Goal: Communication & Community: Share content

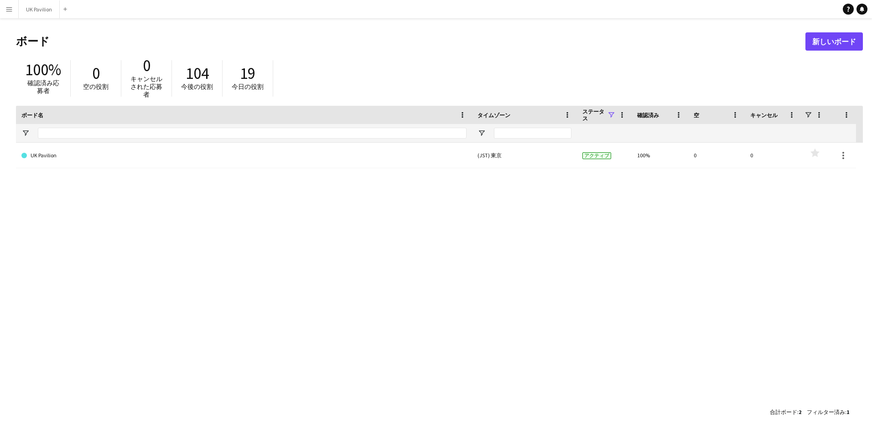
click at [11, 10] on app-icon "メニュー" at bounding box center [8, 8] width 7 height 7
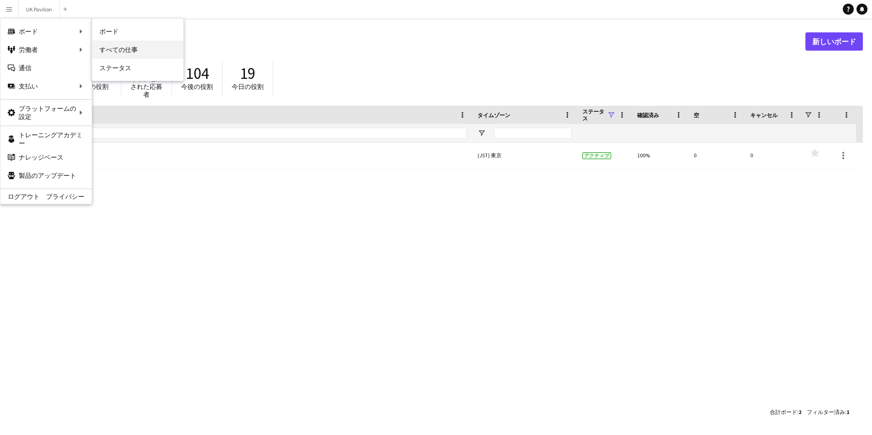
click at [121, 48] on link "すべての仕事" at bounding box center [137, 50] width 91 height 18
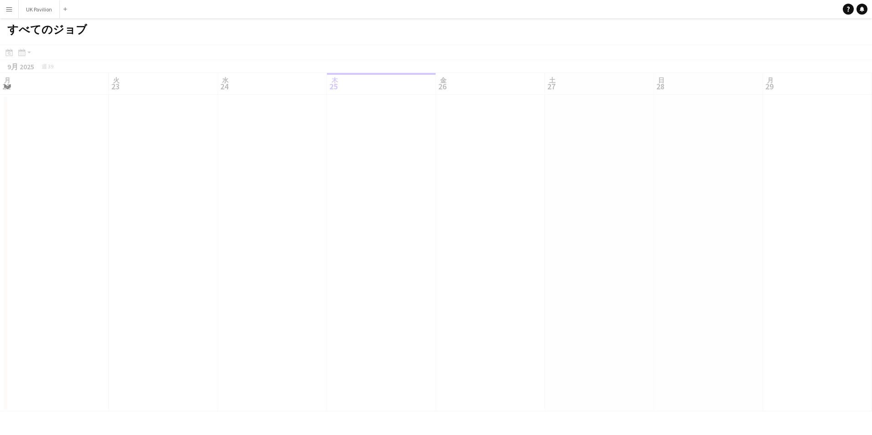
scroll to position [0, 218]
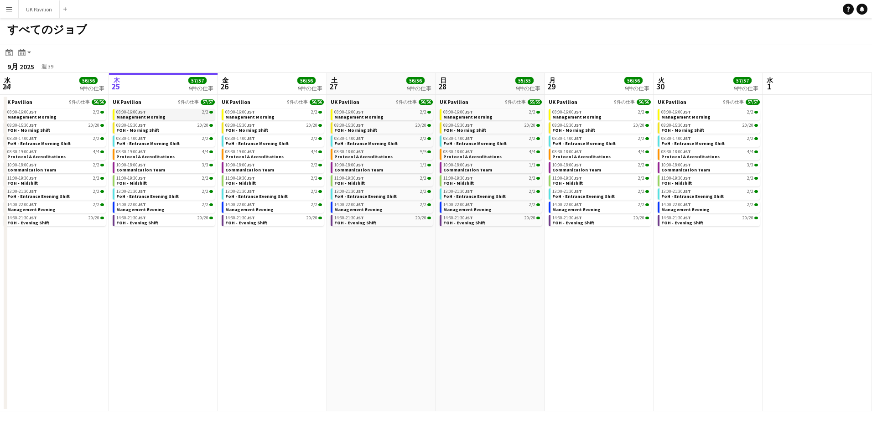
click at [192, 114] on div "08:00-16:00 JST 2/2" at bounding box center [164, 112] width 97 height 5
click at [13, 11] on button "メニュー" at bounding box center [9, 9] width 18 height 18
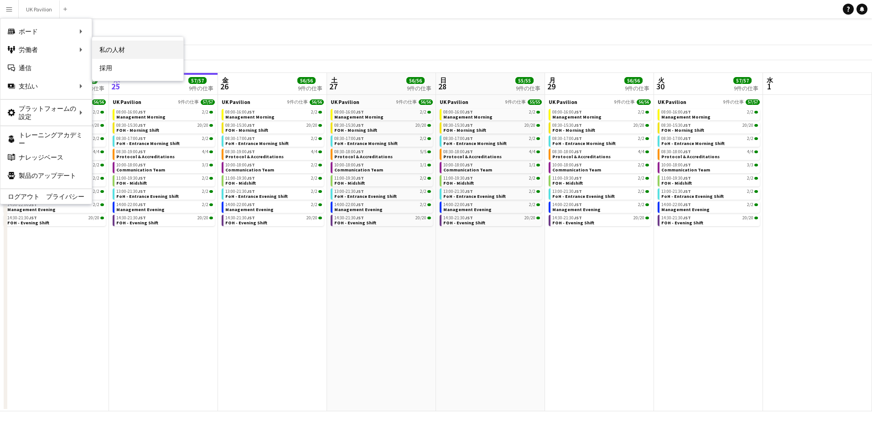
click at [106, 46] on link "私の人材" at bounding box center [137, 50] width 91 height 18
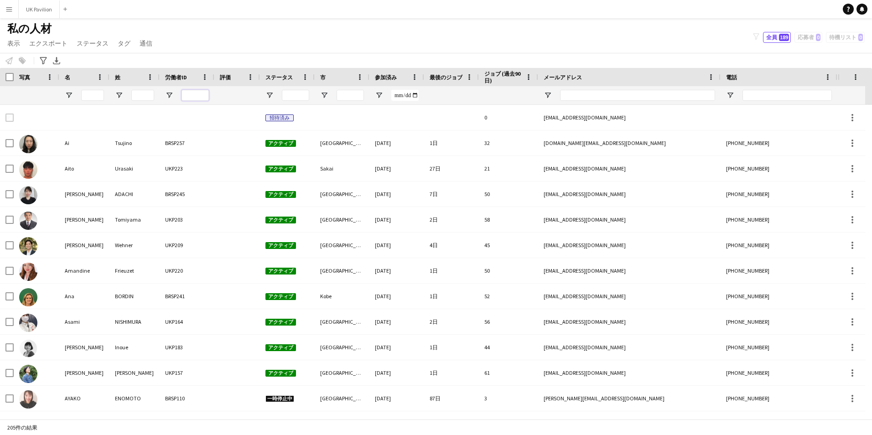
click at [194, 93] on input "労働者ID フィルター入力" at bounding box center [194, 95] width 27 height 11
type input "***"
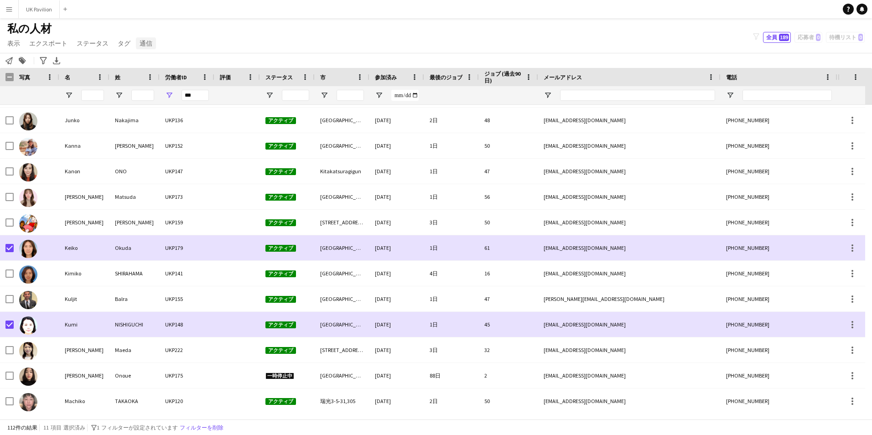
click at [146, 43] on span "通信" at bounding box center [146, 43] width 13 height 8
click at [158, 66] on span "通知を送信" at bounding box center [160, 63] width 32 height 8
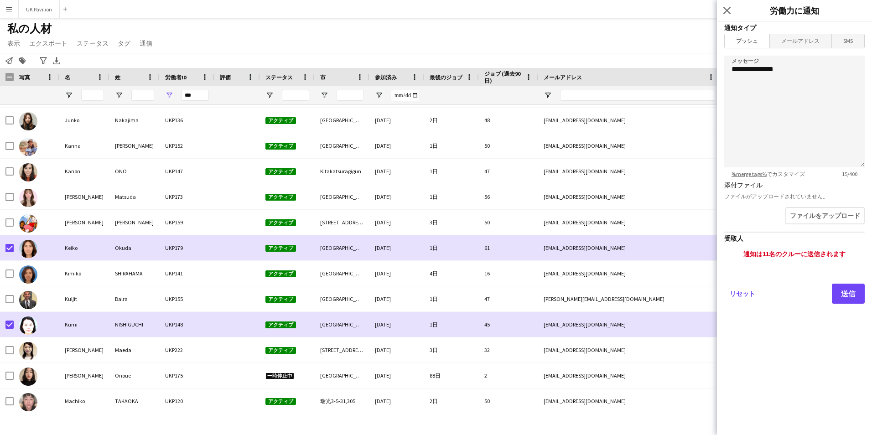
click at [796, 41] on span "メールアドレス" at bounding box center [800, 41] width 61 height 14
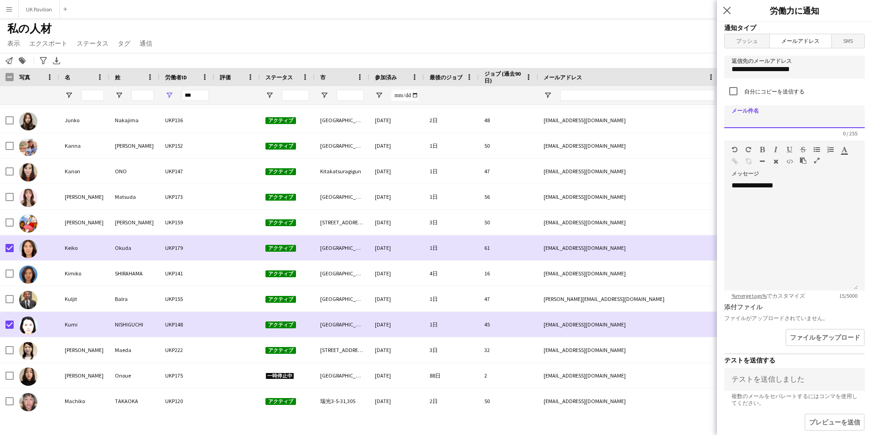
click at [776, 113] on input at bounding box center [794, 116] width 140 height 23
type input "**********"
drag, startPoint x: 783, startPoint y: 187, endPoint x: 705, endPoint y: 188, distance: 78.4
click at [705, 188] on body "メニュー ボード ボード ボード すべての仕事 ステータス 労働者 労働者 私の人材 採用 通信 通信 支払い 支払い 承認 支払い レポート プラットフォー…" at bounding box center [436, 217] width 872 height 435
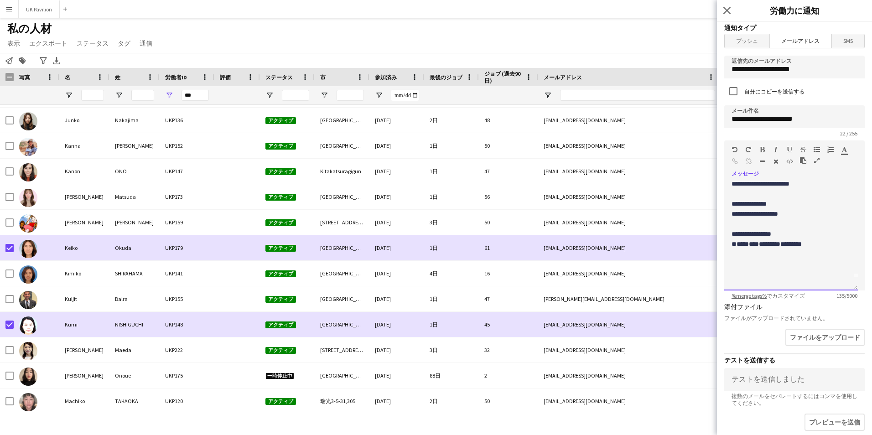
scroll to position [18, 0]
click at [756, 213] on p "**********" at bounding box center [787, 208] width 112 height 10
drag, startPoint x: 770, startPoint y: 241, endPoint x: 778, endPoint y: 227, distance: 16.0
click at [771, 223] on p "******" at bounding box center [787, 218] width 112 height 10
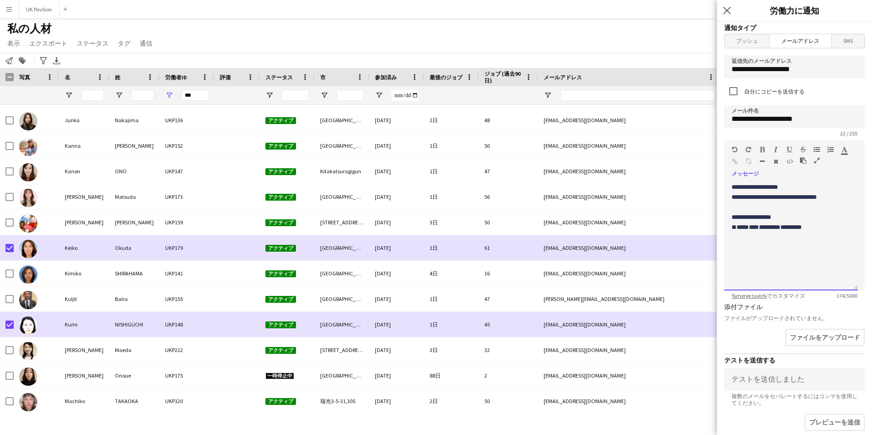
scroll to position [48, 0]
click at [738, 211] on span "**********" at bounding box center [751, 208] width 40 height 6
click at [755, 203] on p "**********" at bounding box center [787, 198] width 112 height 10
click at [819, 221] on span "**********" at bounding box center [781, 213] width 101 height 16
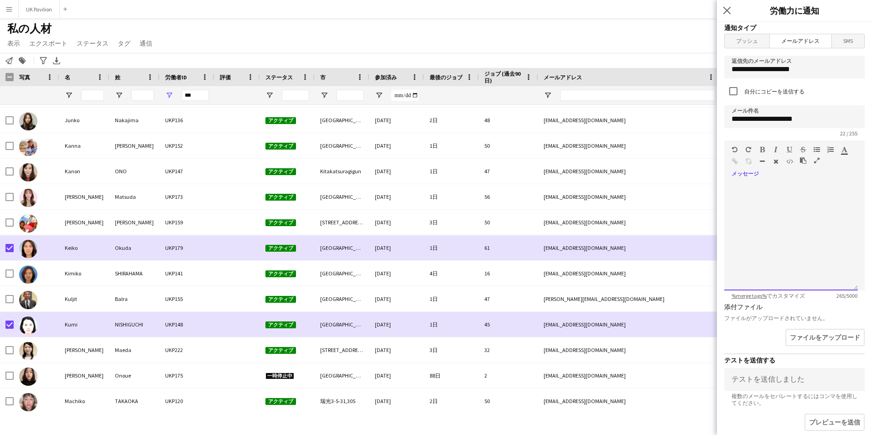
scroll to position [119, 0]
click at [746, 183] on p at bounding box center [787, 178] width 112 height 10
click at [804, 337] on button "ファイルをアップロード" at bounding box center [823, 338] width 81 height 19
click at [802, 338] on button "ファイルをアップロード" at bounding box center [823, 338] width 81 height 19
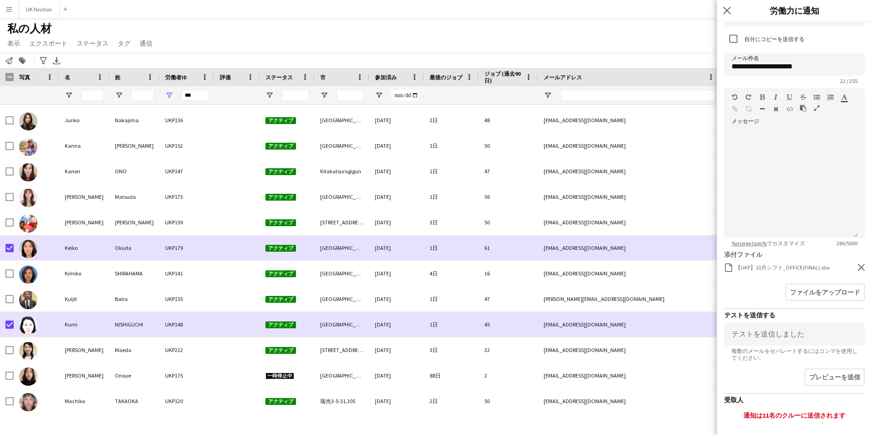
scroll to position [91, 0]
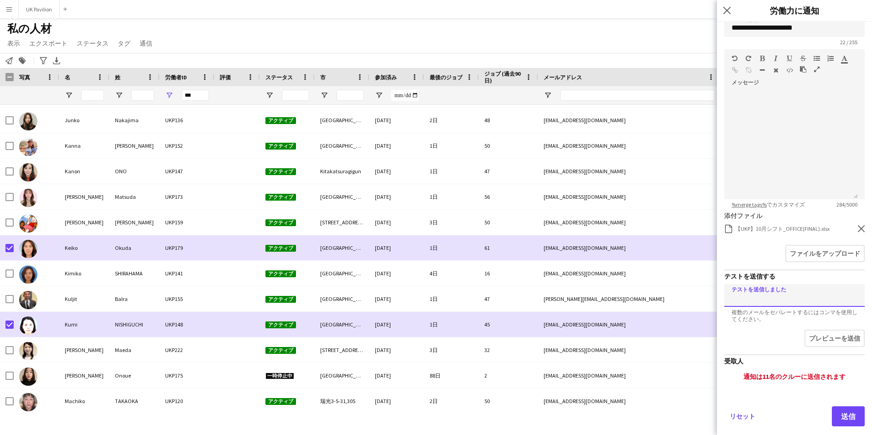
click at [770, 291] on input at bounding box center [794, 295] width 140 height 23
type input "**********"
click at [819, 341] on button "プレビューを送信" at bounding box center [834, 339] width 62 height 19
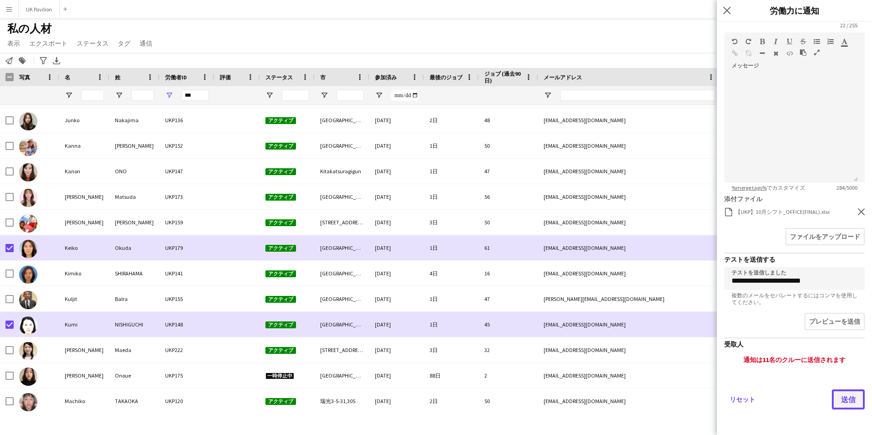
scroll to position [108, 0]
click at [832, 391] on button "送信" at bounding box center [848, 399] width 33 height 20
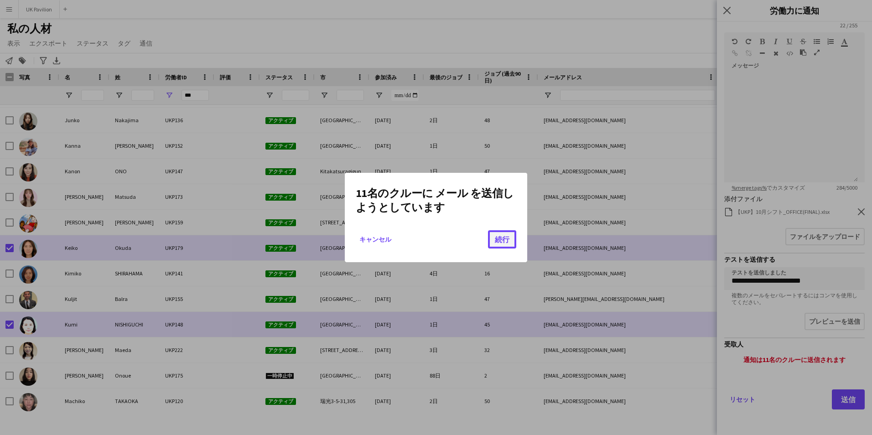
click at [499, 242] on button "続行" at bounding box center [502, 239] width 28 height 18
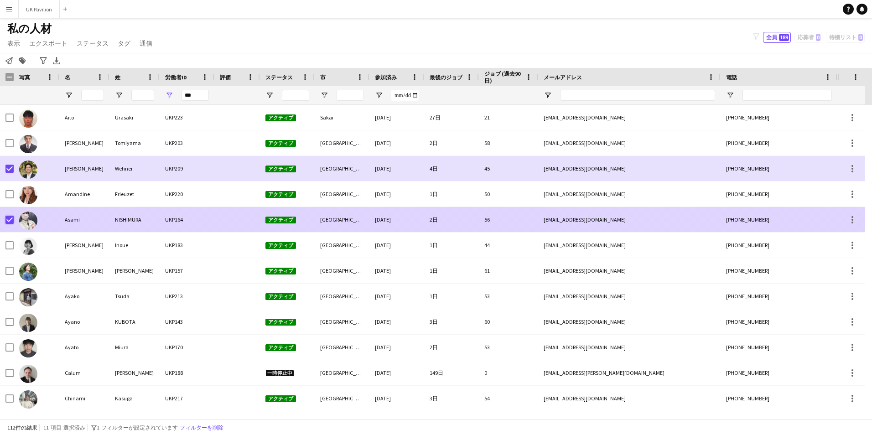
scroll to position [39, 0]
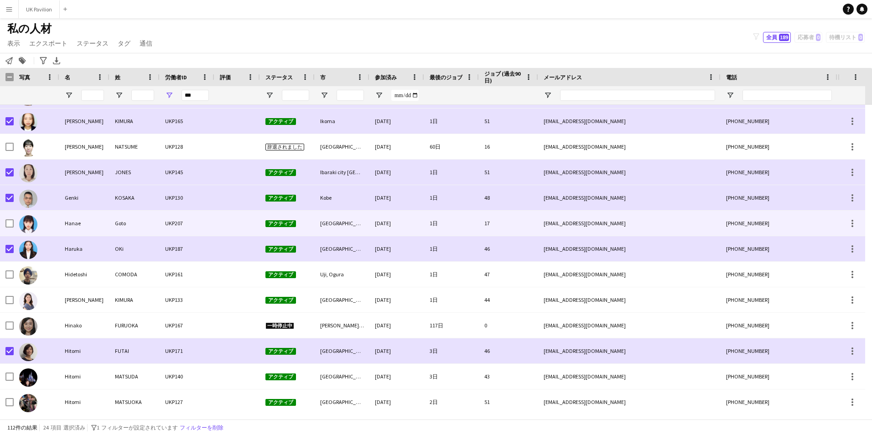
click at [9, 218] on div at bounding box center [9, 224] width 8 height 26
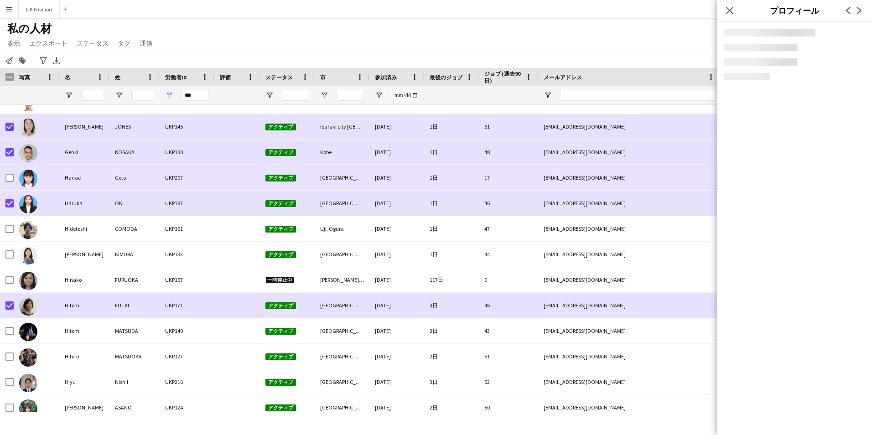
click at [10, 173] on div at bounding box center [9, 178] width 8 height 26
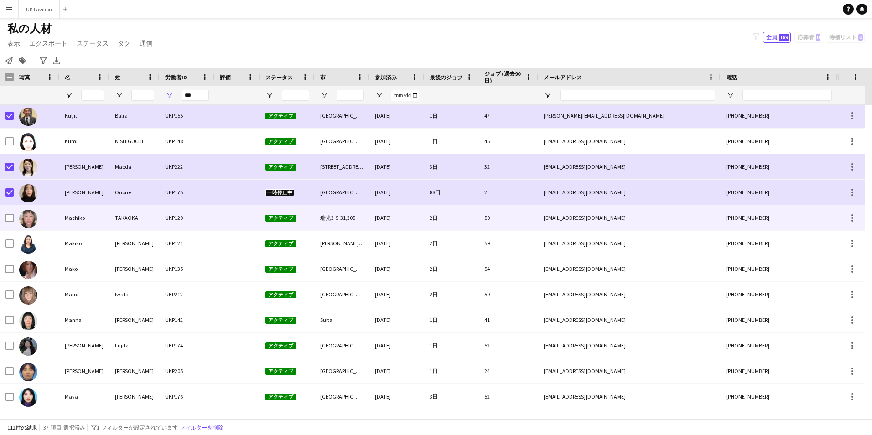
click at [5, 221] on div at bounding box center [7, 217] width 14 height 25
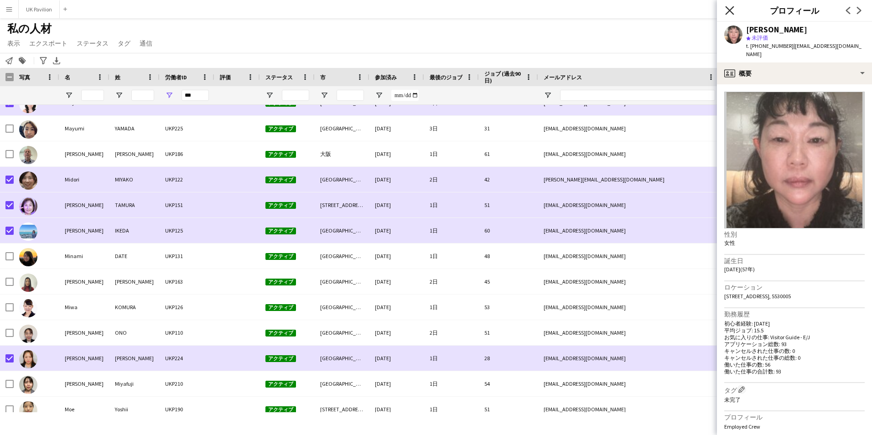
click at [728, 14] on icon "ポップインを閉じる" at bounding box center [729, 10] width 9 height 9
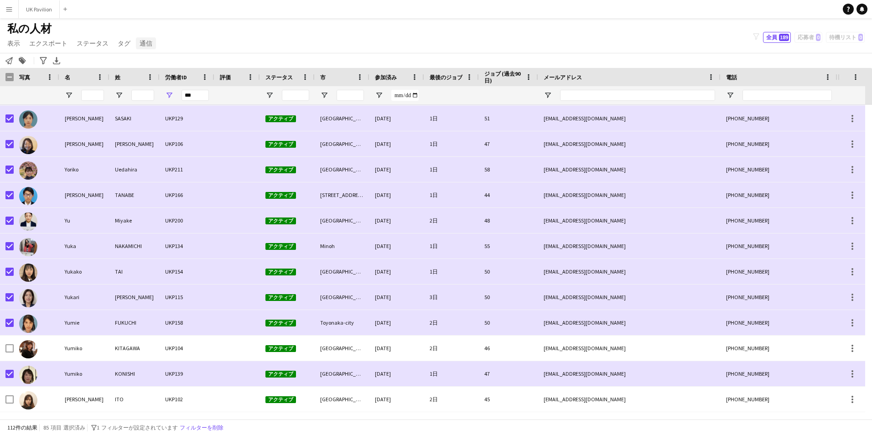
click at [141, 49] on link "通信" at bounding box center [146, 43] width 20 height 12
click at [163, 58] on link "通知を送信" at bounding box center [168, 62] width 64 height 19
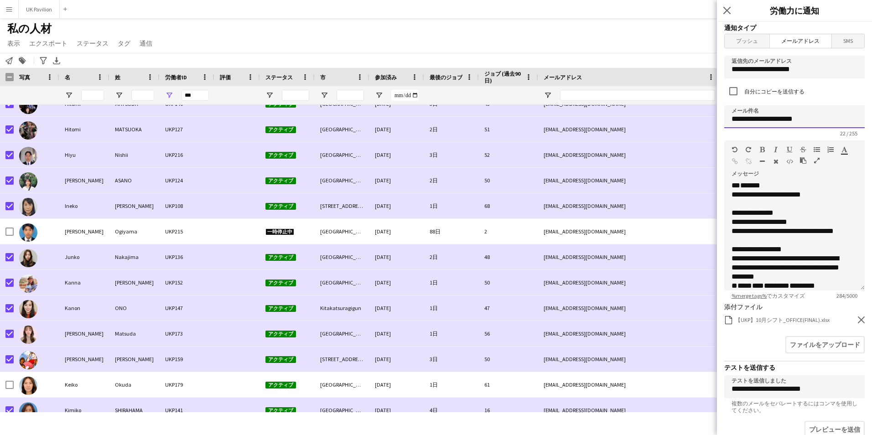
click at [847, 119] on input "**********" at bounding box center [794, 116] width 140 height 23
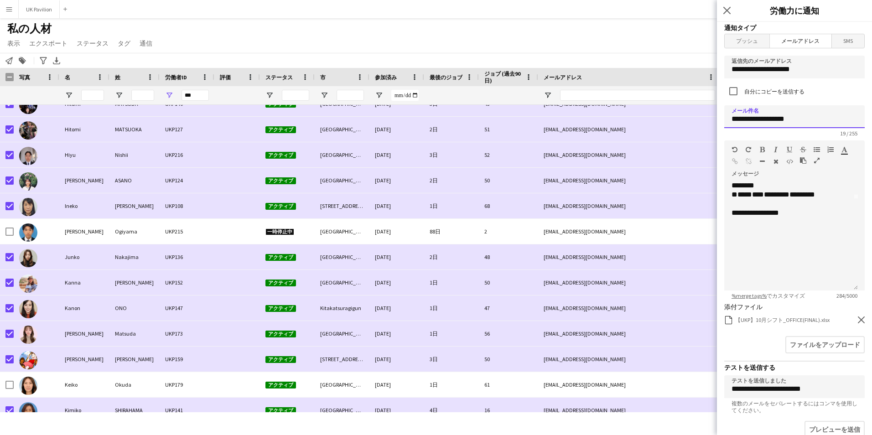
type input "**********"
drag, startPoint x: 734, startPoint y: 212, endPoint x: 835, endPoint y: 257, distance: 110.6
click at [835, 190] on p "**********" at bounding box center [787, 176] width 112 height 27
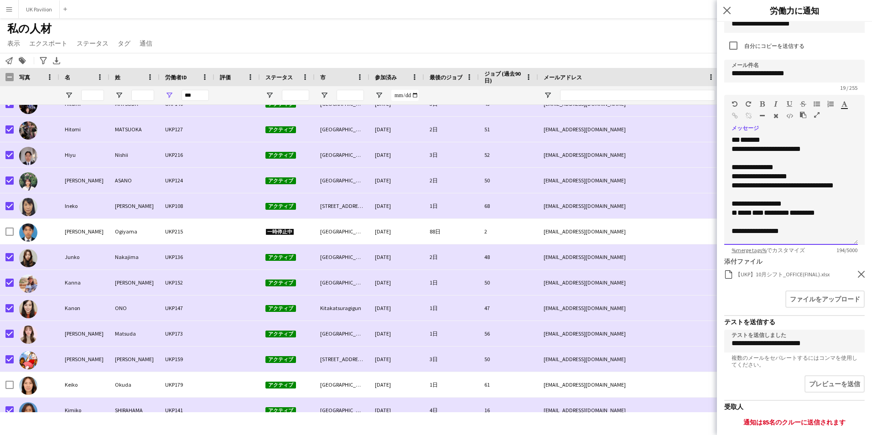
click at [760, 228] on span "**********" at bounding box center [754, 231] width 47 height 7
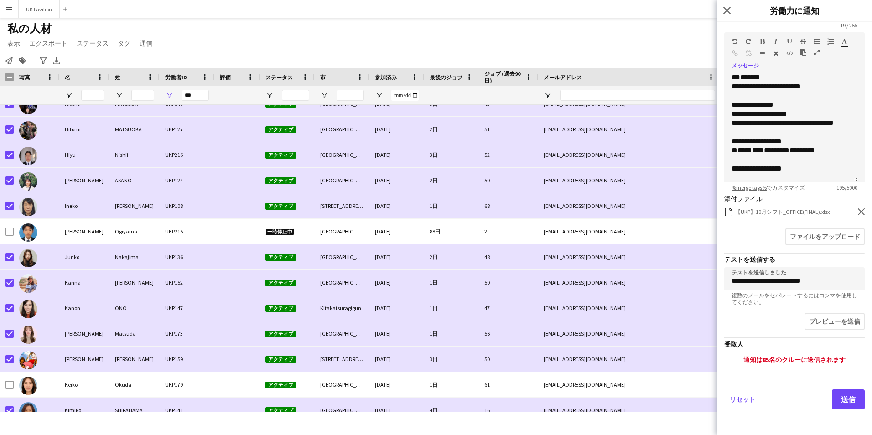
click at [858, 210] on icon at bounding box center [861, 211] width 7 height 7
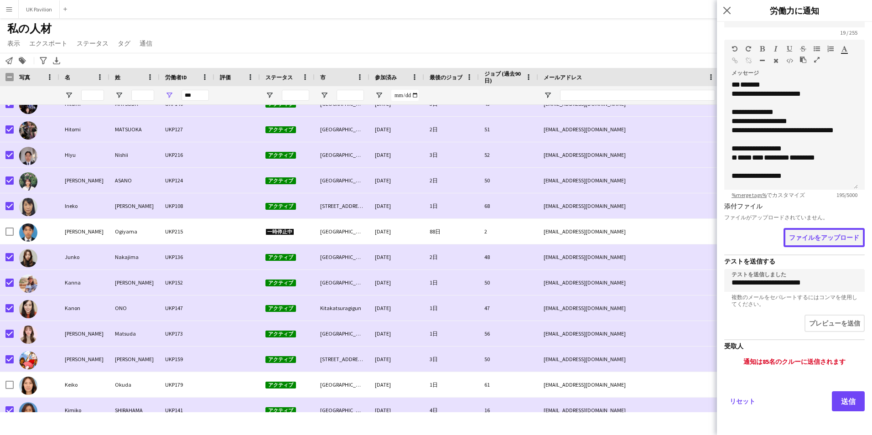
click at [809, 232] on button "ファイルをアップロード" at bounding box center [823, 237] width 81 height 19
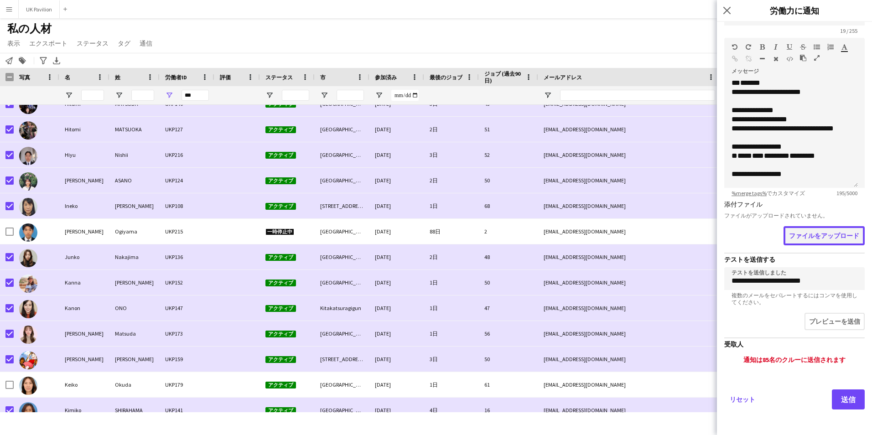
click at [794, 233] on button "ファイルをアップロード" at bounding box center [823, 235] width 81 height 19
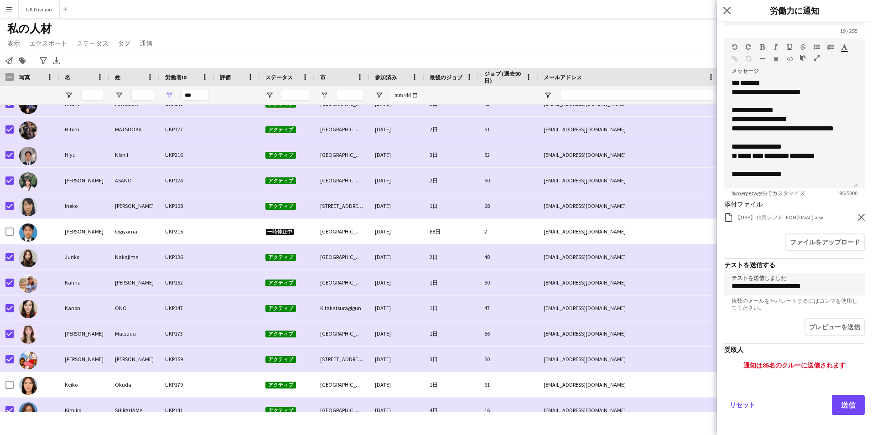
scroll to position [108, 0]
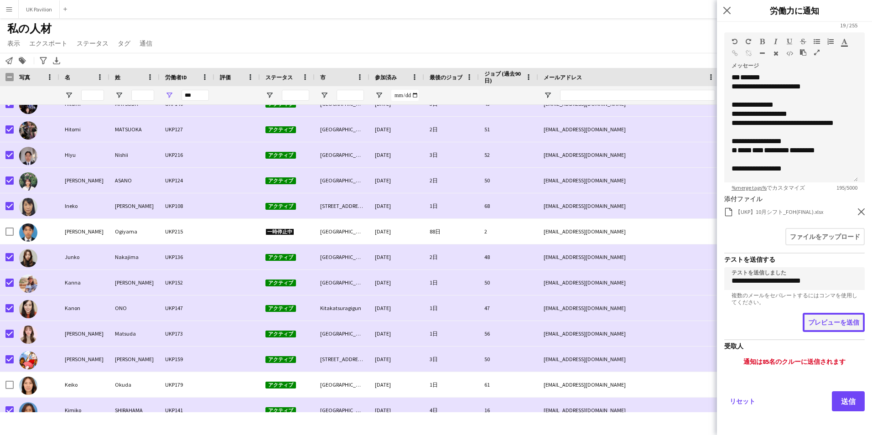
click at [819, 326] on button "プレビューを送信" at bounding box center [834, 322] width 62 height 19
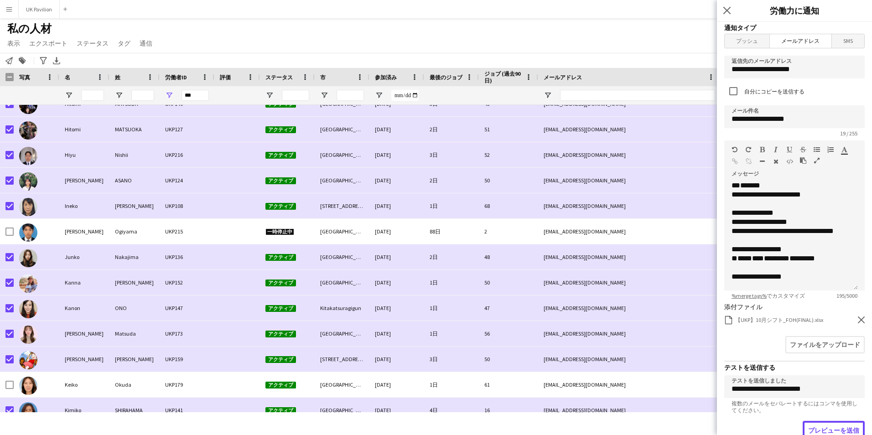
scroll to position [62, 0]
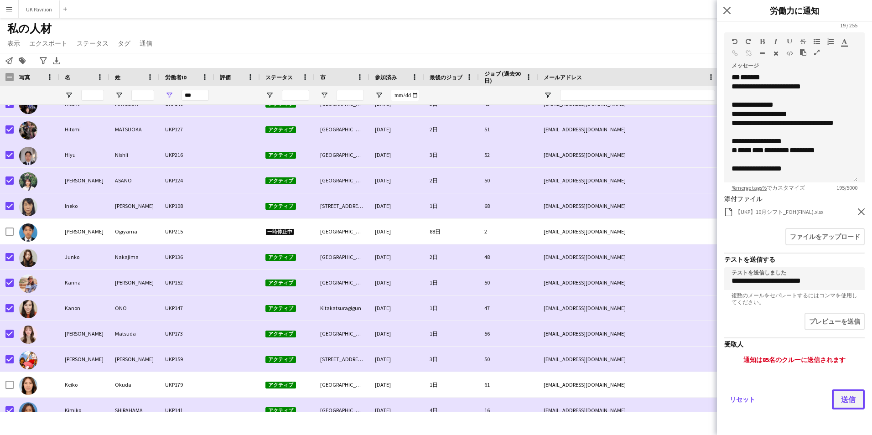
click at [839, 399] on button "送信" at bounding box center [848, 399] width 33 height 20
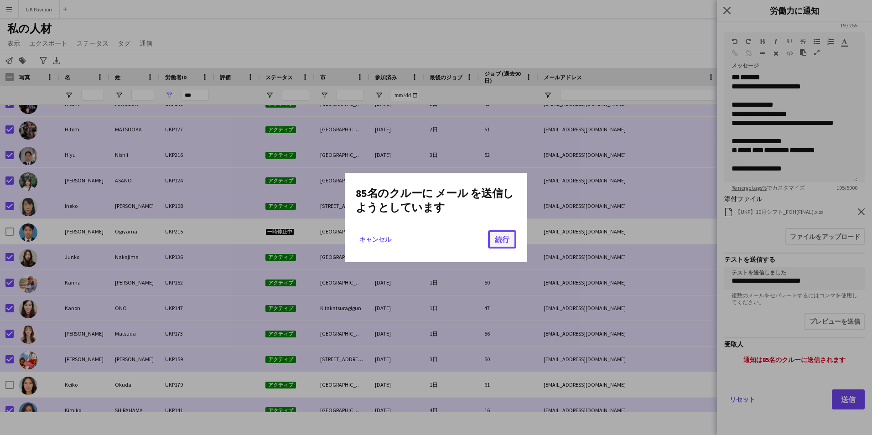
click at [510, 239] on button "続行" at bounding box center [502, 239] width 28 height 18
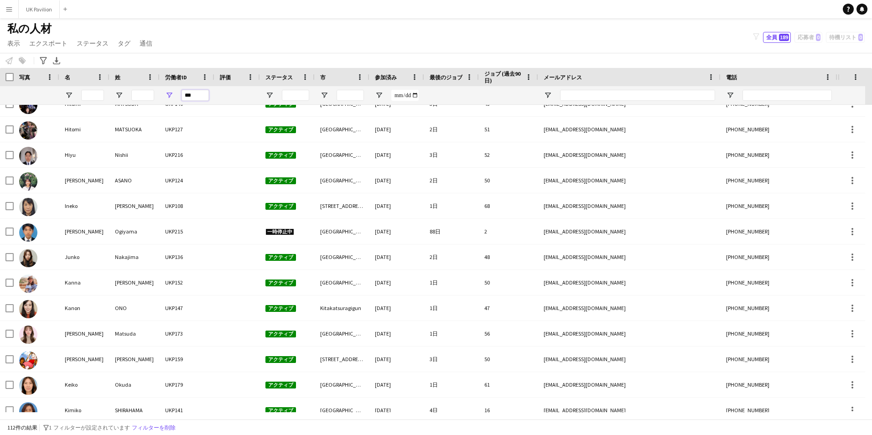
drag, startPoint x: 196, startPoint y: 95, endPoint x: 158, endPoint y: 95, distance: 37.9
click at [162, 95] on div "***" at bounding box center [187, 95] width 55 height 18
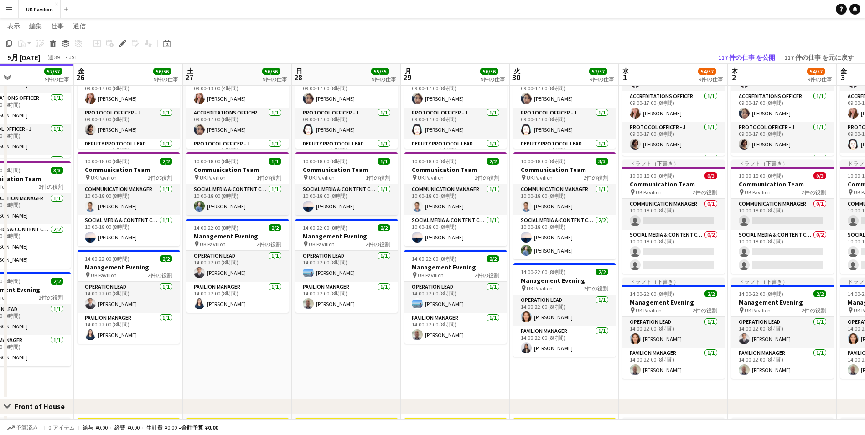
scroll to position [0, 325]
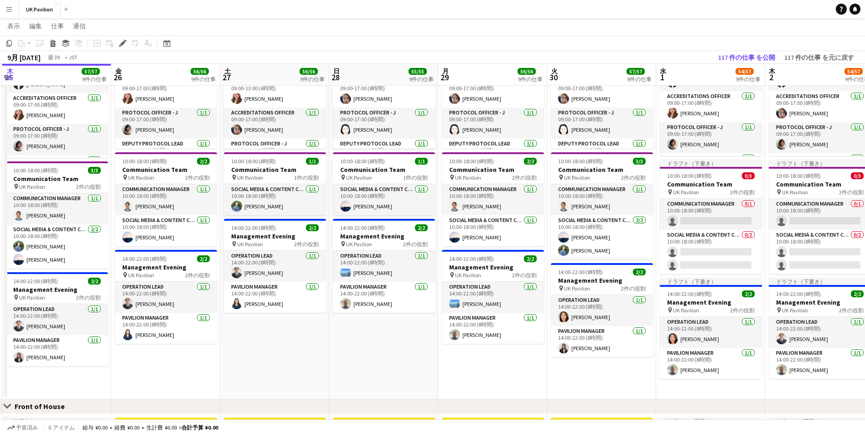
drag, startPoint x: 642, startPoint y: 78, endPoint x: 321, endPoint y: 83, distance: 321.1
click at [321, 83] on app-calendar-viewport "月 22 61/61 9件の仕事 火 23 57/57 9件の仕事 水 24 56/56 9件の仕事 木 25 57/57 9件の仕事 金 26 56/56 …" at bounding box center [432, 375] width 865 height 1227
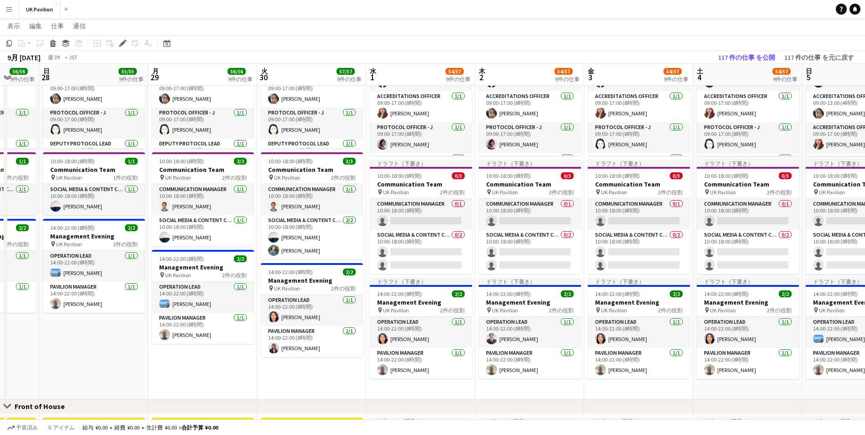
scroll to position [0, 303]
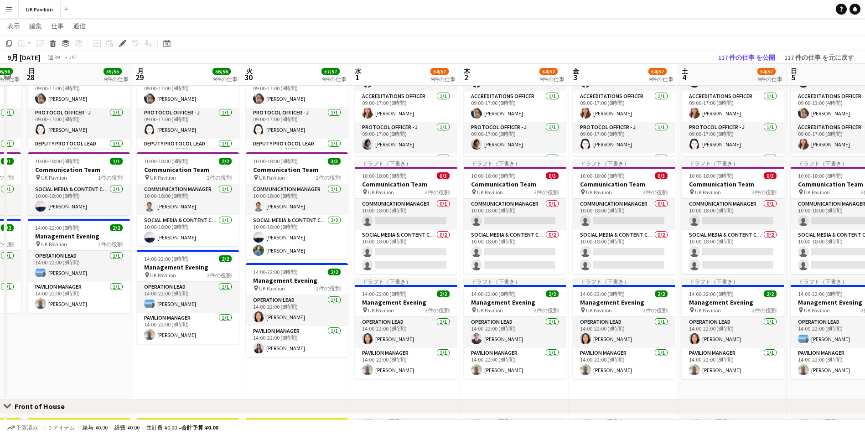
drag, startPoint x: 698, startPoint y: 76, endPoint x: 502, endPoint y: 85, distance: 196.3
click at [502, 85] on app-calendar-viewport "木 25 57/57 9件の仕事 金 26 56/56 9件の仕事 土 27 56/56 9件の仕事 日 28 55/55 9件の仕事 月 29 56/56 …" at bounding box center [432, 375] width 865 height 1227
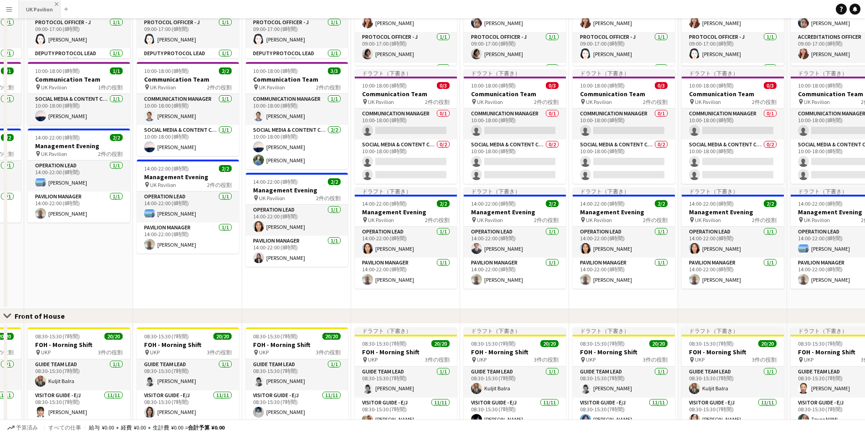
scroll to position [0, 0]
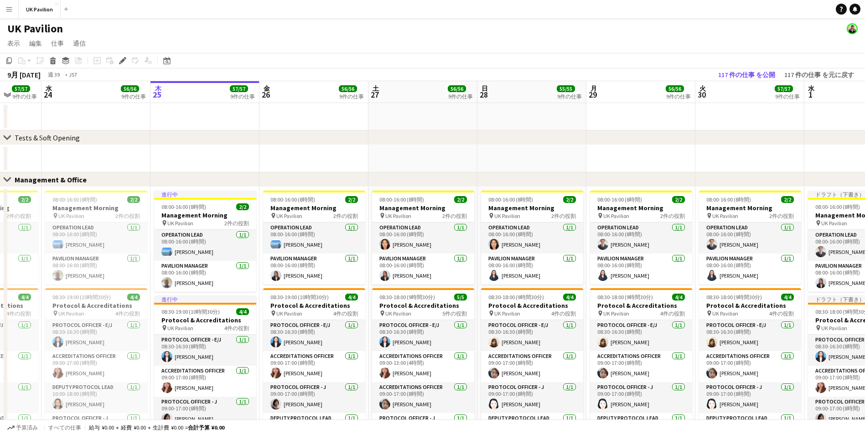
drag, startPoint x: 297, startPoint y: 93, endPoint x: 717, endPoint y: 102, distance: 420.1
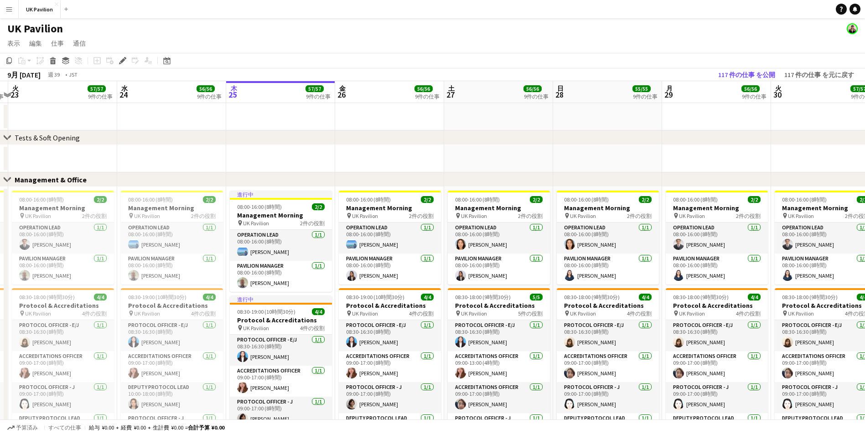
scroll to position [0, 204]
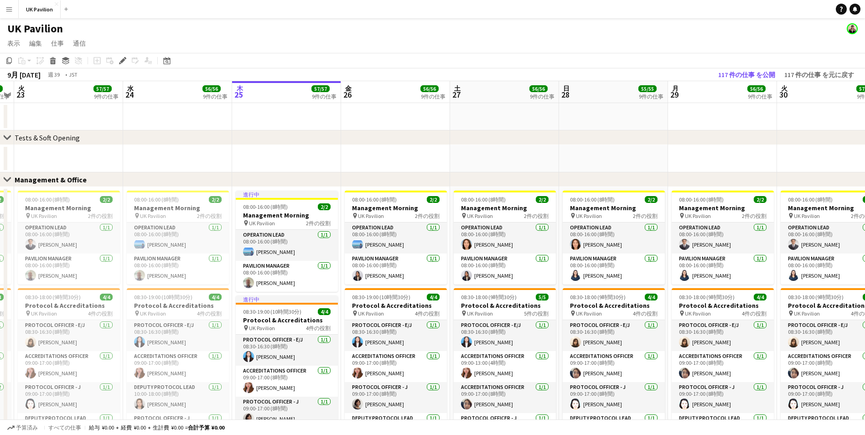
drag, startPoint x: 358, startPoint y: 89, endPoint x: 425, endPoint y: 92, distance: 66.7
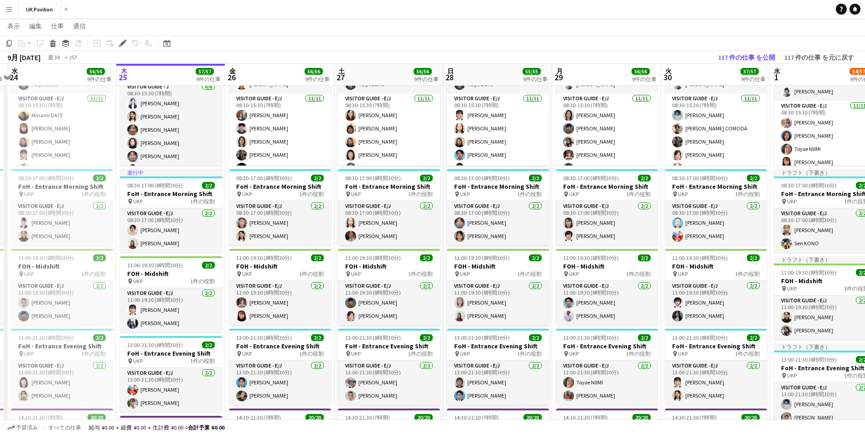
scroll to position [0, 324]
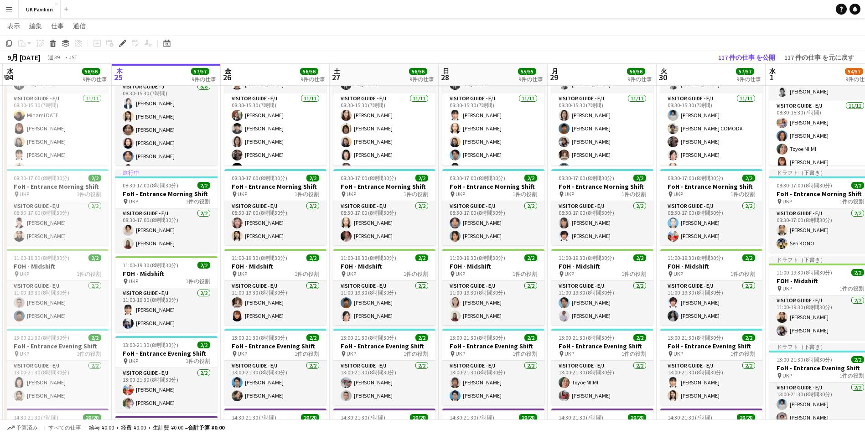
drag, startPoint x: 623, startPoint y: 74, endPoint x: 503, endPoint y: 89, distance: 121.3
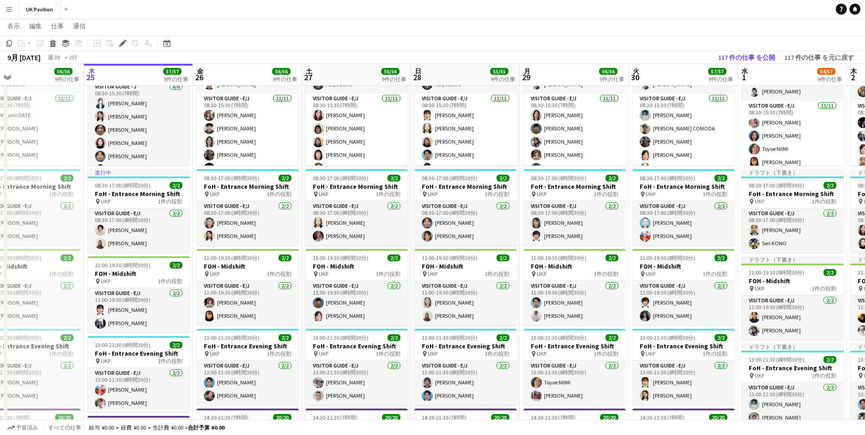
drag, startPoint x: 701, startPoint y: 67, endPoint x: 537, endPoint y: 86, distance: 165.2
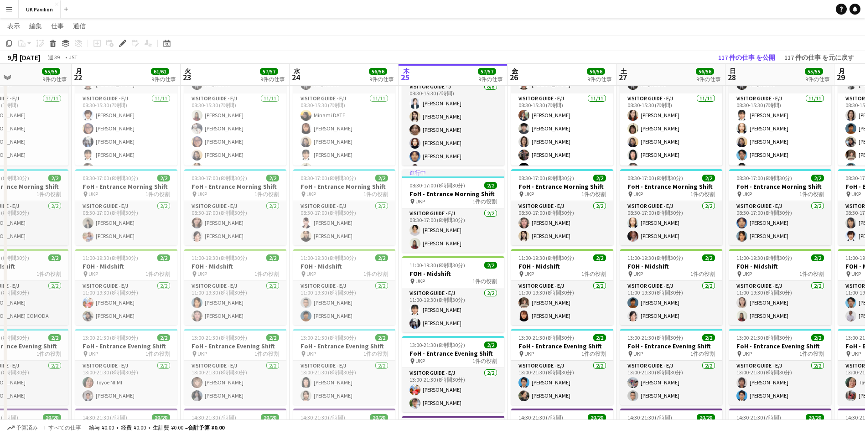
scroll to position [0, 282]
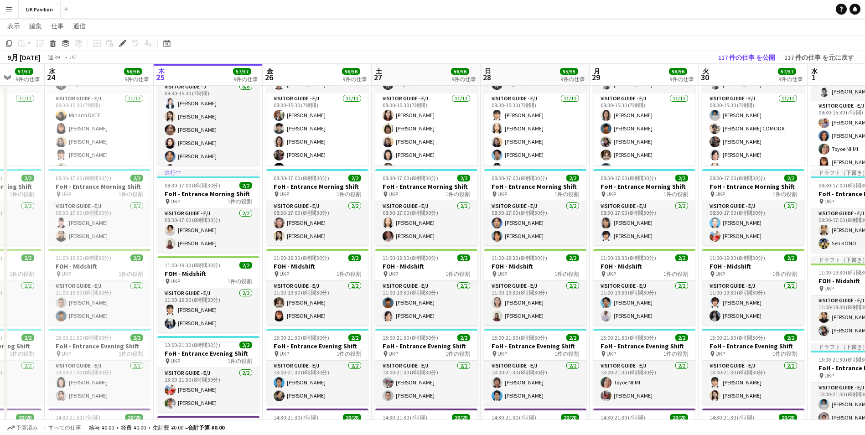
drag, startPoint x: 469, startPoint y: 75, endPoint x: 557, endPoint y: 78, distance: 88.1
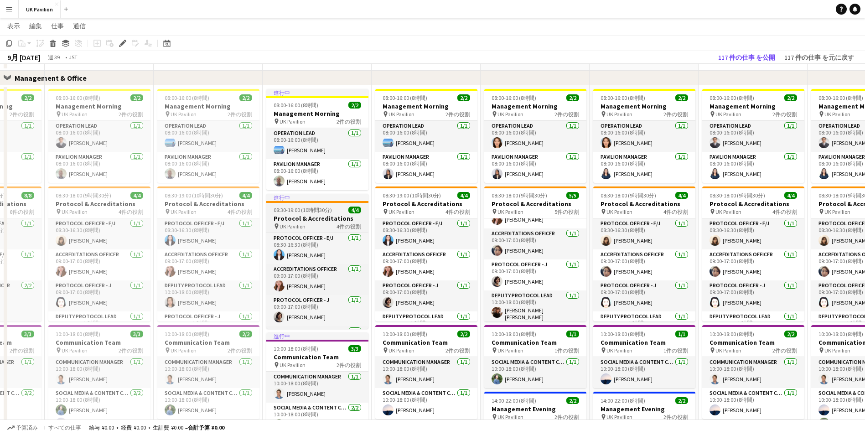
scroll to position [68, 0]
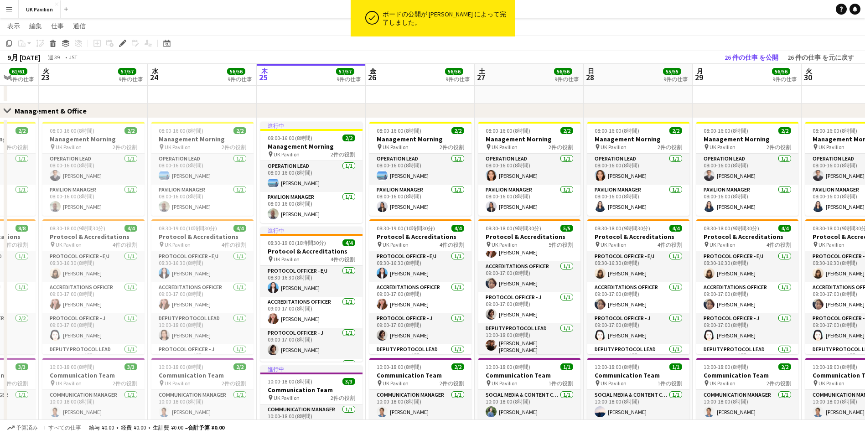
drag, startPoint x: 614, startPoint y: 68, endPoint x: 180, endPoint y: 119, distance: 437.5
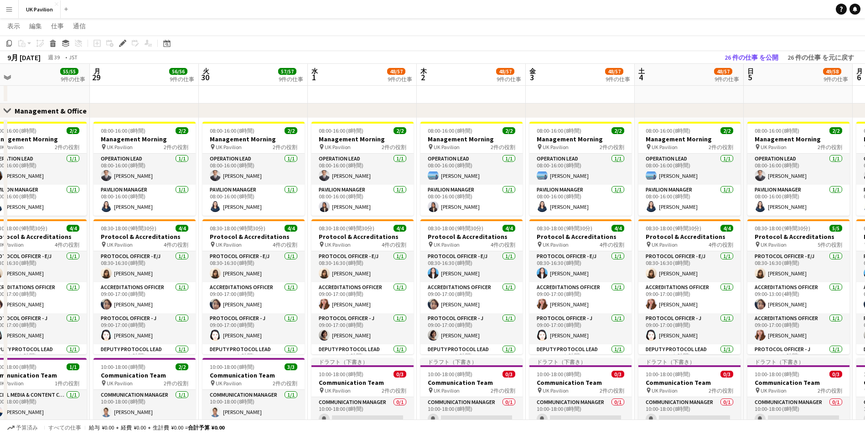
scroll to position [0, 353]
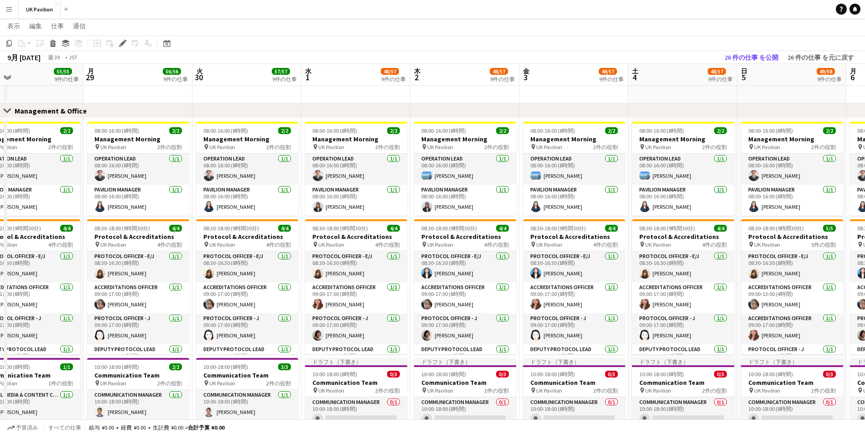
drag, startPoint x: 598, startPoint y: 81, endPoint x: 390, endPoint y: 108, distance: 209.7
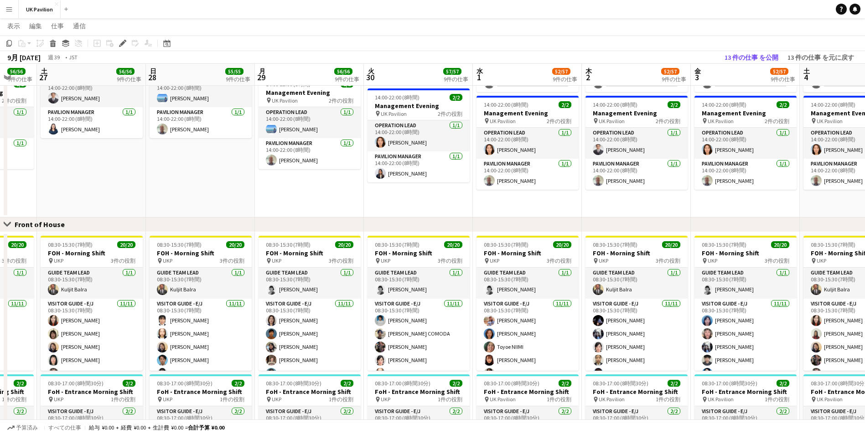
scroll to position [0, 249]
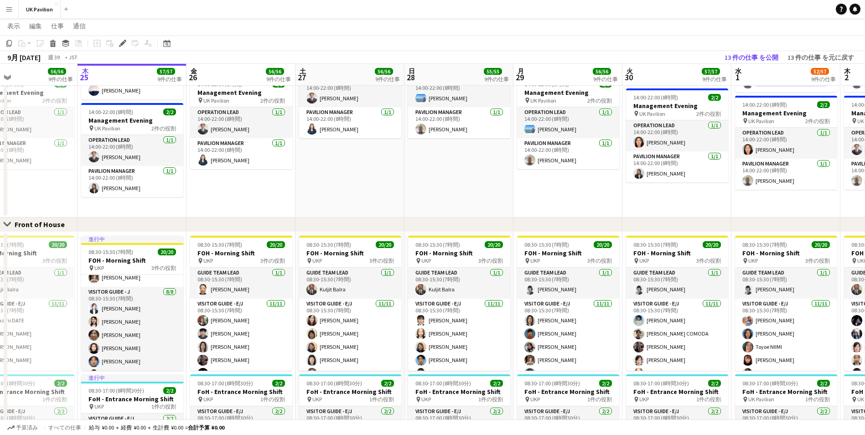
drag, startPoint x: 356, startPoint y: 80, endPoint x: 786, endPoint y: 87, distance: 430.1
click at [786, 87] on app-calendar-viewport "月 22 61/61 9件の仕事 火 23 57/57 9件の仕事 水 24 56/56 9件の仕事 木 25 57/57 9件の仕事 金 26 56/56 …" at bounding box center [432, 193] width 865 height 1213
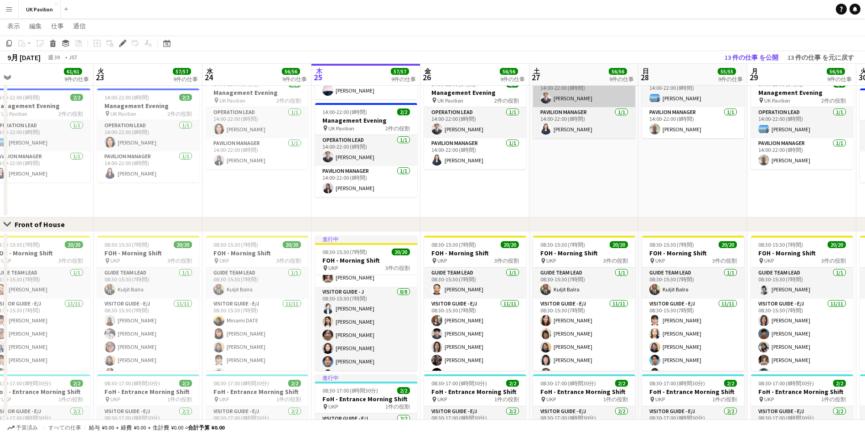
drag, startPoint x: 366, startPoint y: 66, endPoint x: 540, endPoint y: 86, distance: 174.9
click at [547, 77] on app-calendar-viewport "土 20 56/56 9件の仕事 日 21 55/55 9件の仕事 月 22 61/61 9件の仕事 火 23 57/57 9件の仕事 水 24 56/56 …" at bounding box center [432, 193] width 865 height 1213
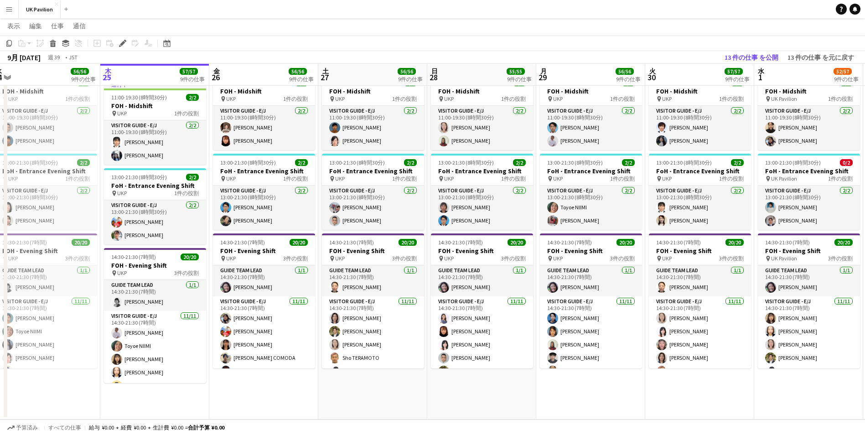
scroll to position [0, 317]
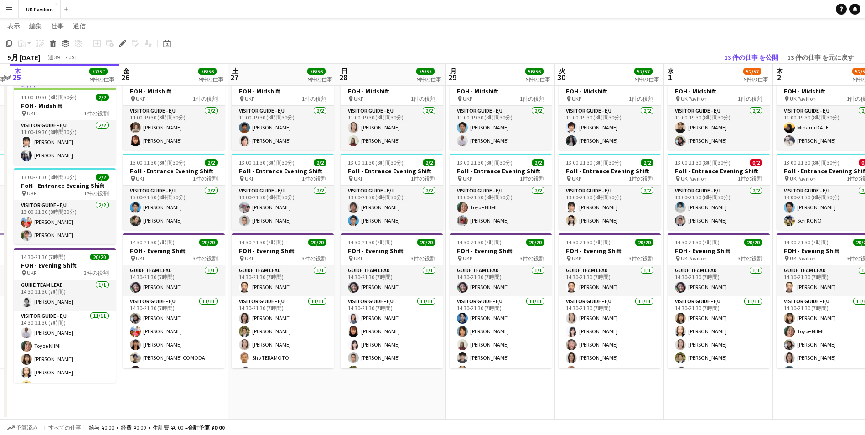
drag, startPoint x: 393, startPoint y: 74, endPoint x: 190, endPoint y: 82, distance: 203.1
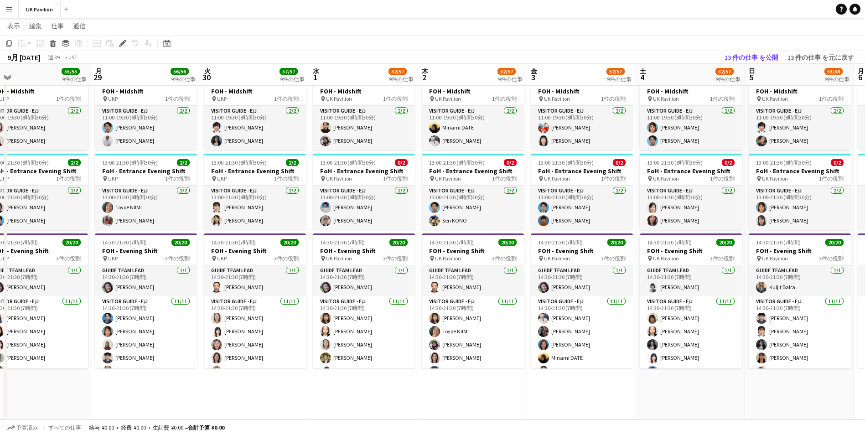
scroll to position [0, 307]
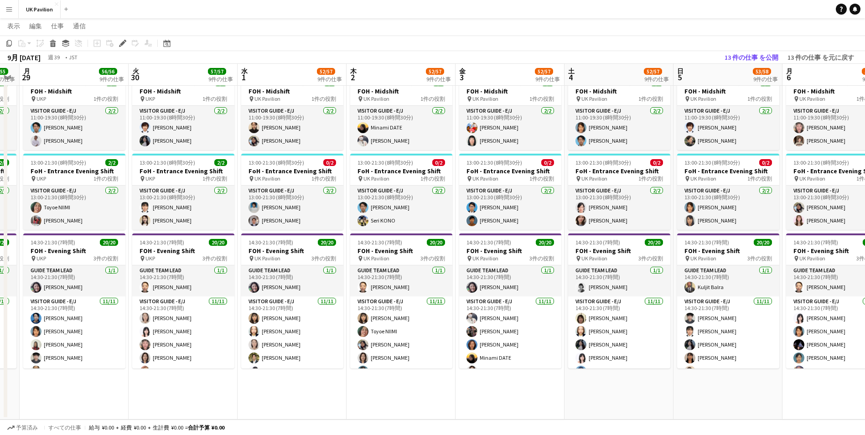
drag, startPoint x: 663, startPoint y: 72, endPoint x: 236, endPoint y: 95, distance: 427.0
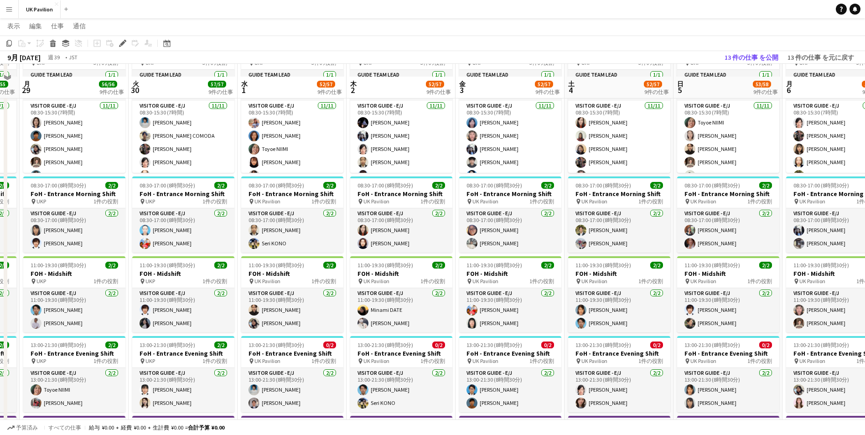
scroll to position [692, 0]
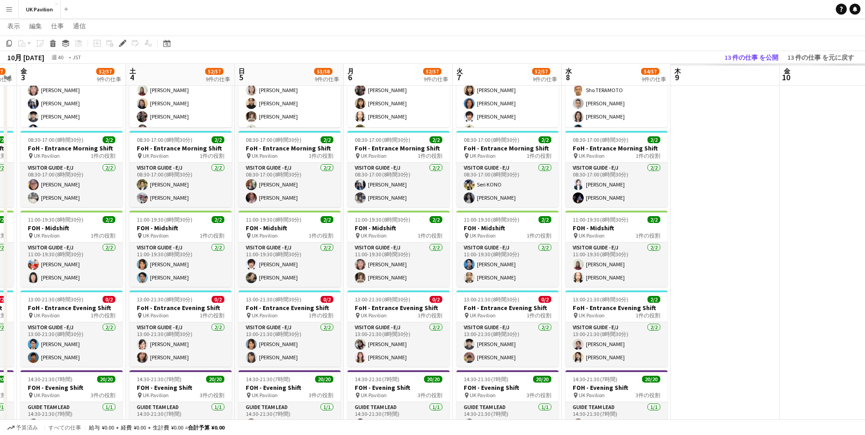
drag, startPoint x: 702, startPoint y: 77, endPoint x: 263, endPoint y: 109, distance: 440.3
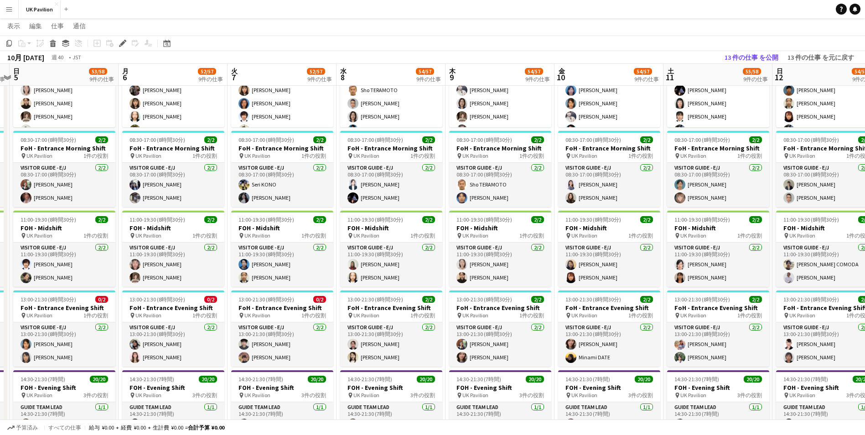
scroll to position [0, 319]
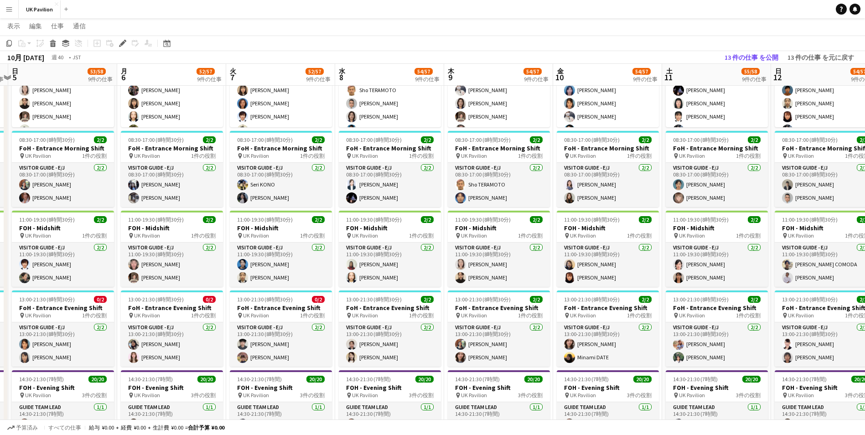
drag, startPoint x: 602, startPoint y: 71, endPoint x: 404, endPoint y: 85, distance: 198.8
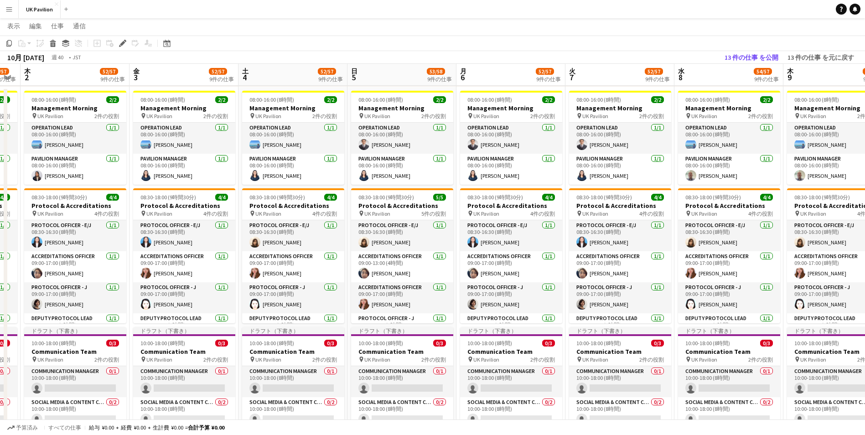
scroll to position [0, 239]
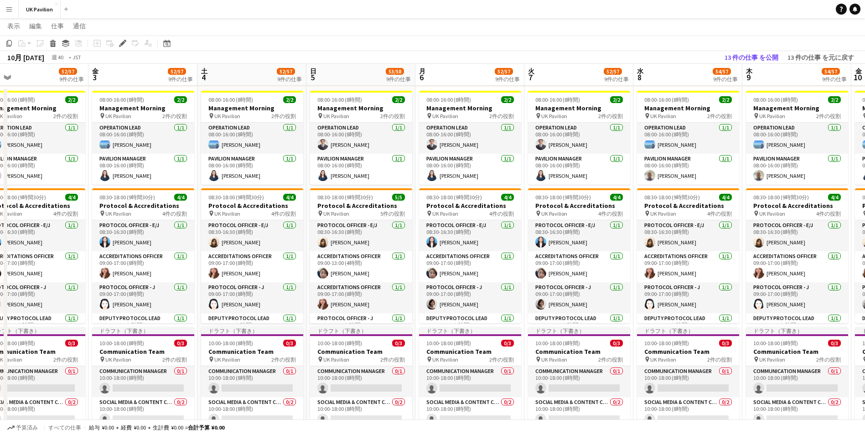
drag, startPoint x: 494, startPoint y: 68, endPoint x: 792, endPoint y: 72, distance: 298.3
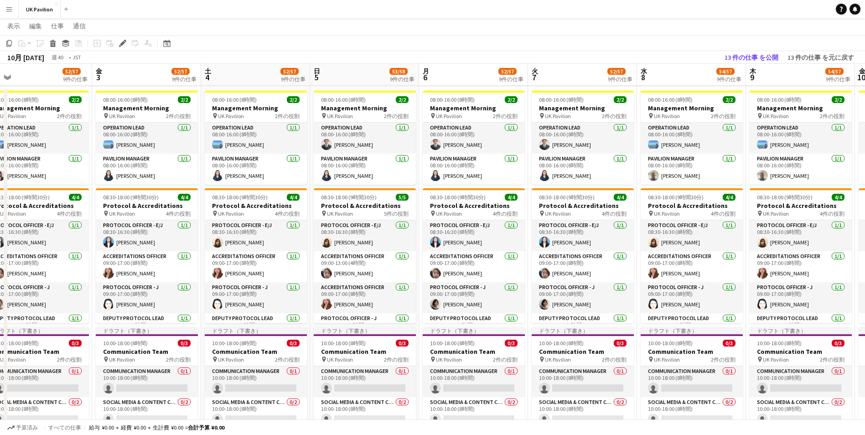
drag, startPoint x: 332, startPoint y: 77, endPoint x: 659, endPoint y: 72, distance: 326.5
drag, startPoint x: 374, startPoint y: 63, endPoint x: 500, endPoint y: 72, distance: 125.7
drag, startPoint x: 500, startPoint y: 72, endPoint x: 340, endPoint y: 69, distance: 160.1
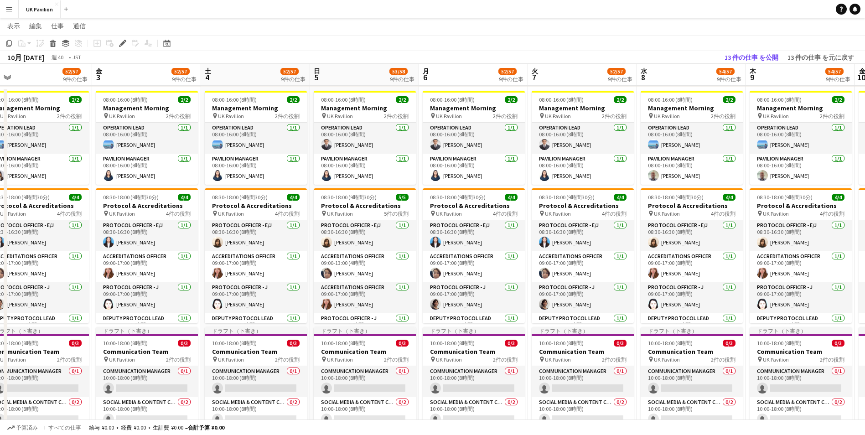
click at [340, 69] on app-board-header-date "日 5 53/58 9件の仕事" at bounding box center [364, 75] width 109 height 22
click at [348, 69] on app-board-header-date "日 5 53/58 9件の仕事" at bounding box center [364, 75] width 109 height 22
click at [370, 42] on app-toolbar "コピー 貼り付け 貼り付け Ctrl+V クルー込みで貼り付け Ctrl+Shift+V リンクされたジョブを貼り付け 削除 グループ グループ解除 仕事を追…" at bounding box center [432, 44] width 865 height 16
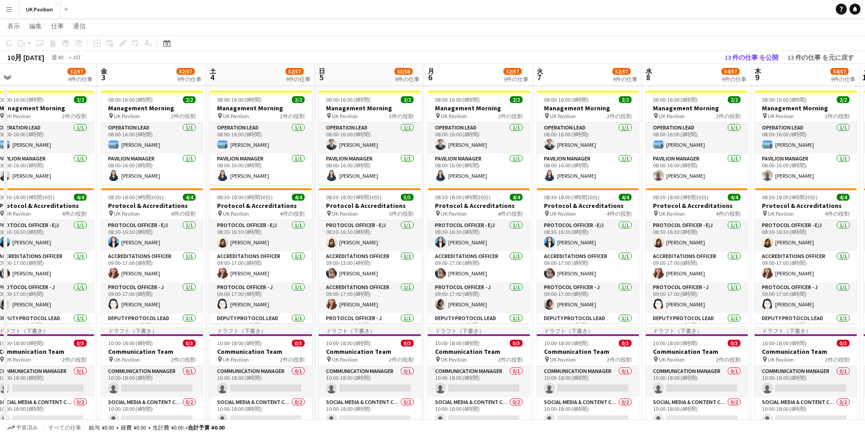
drag, startPoint x: 485, startPoint y: 81, endPoint x: 641, endPoint y: 71, distance: 156.3
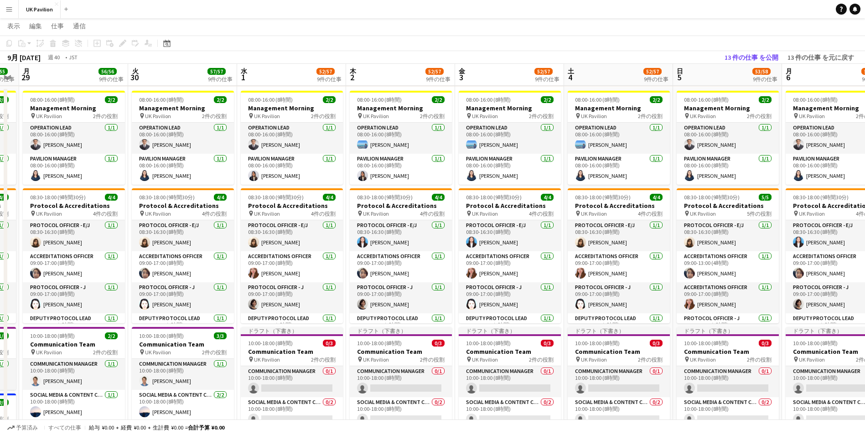
scroll to position [0, 285]
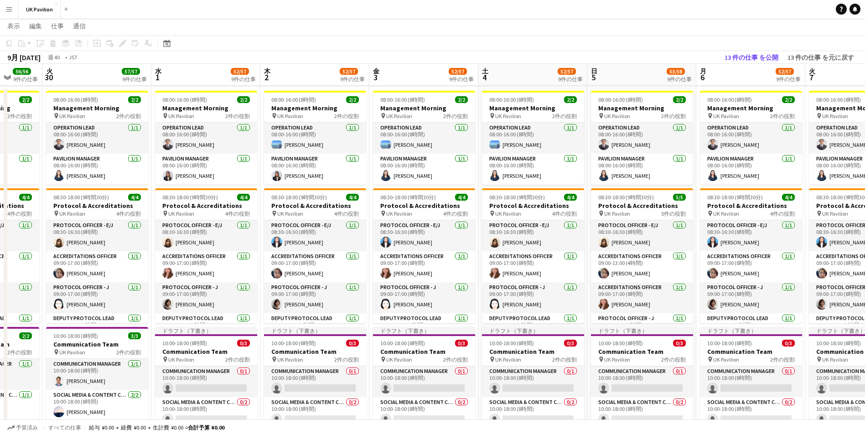
drag, startPoint x: 332, startPoint y: 69, endPoint x: 604, endPoint y: 71, distance: 272.3
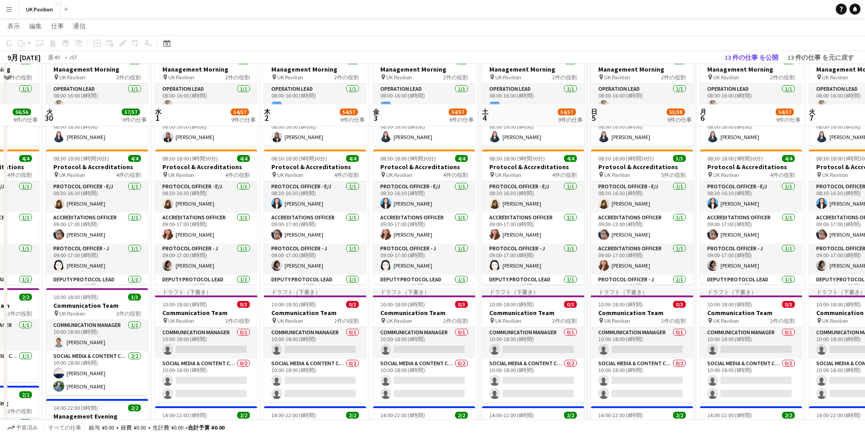
scroll to position [182, 0]
